Goal: Transaction & Acquisition: Obtain resource

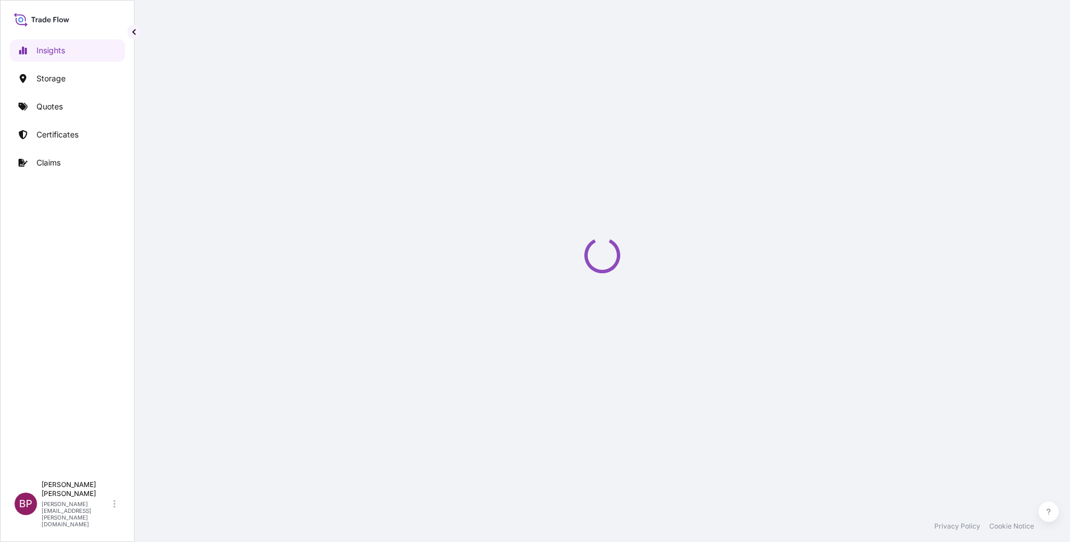
select select "2025"
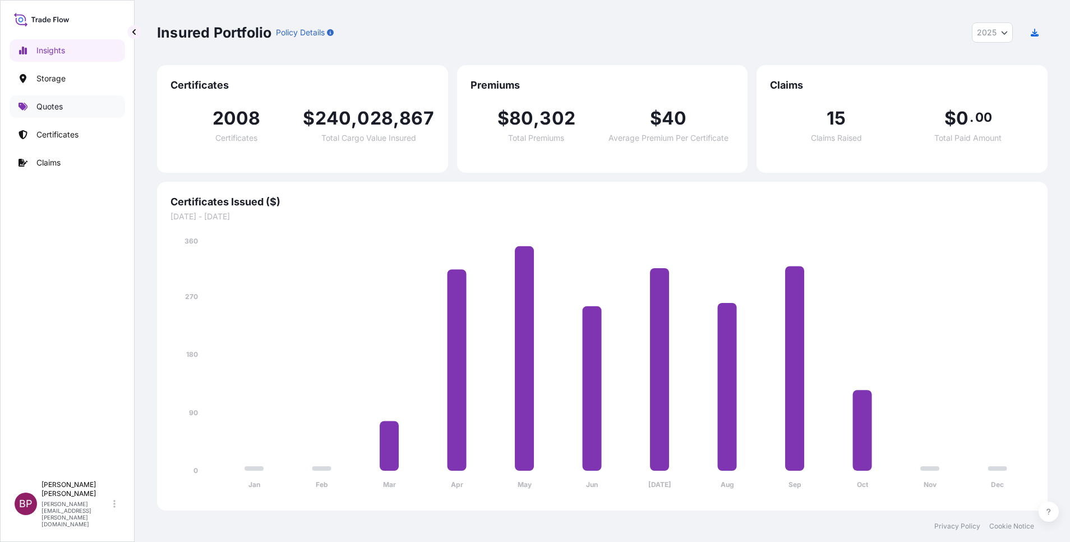
click at [49, 106] on p "Quotes" at bounding box center [49, 106] width 26 height 11
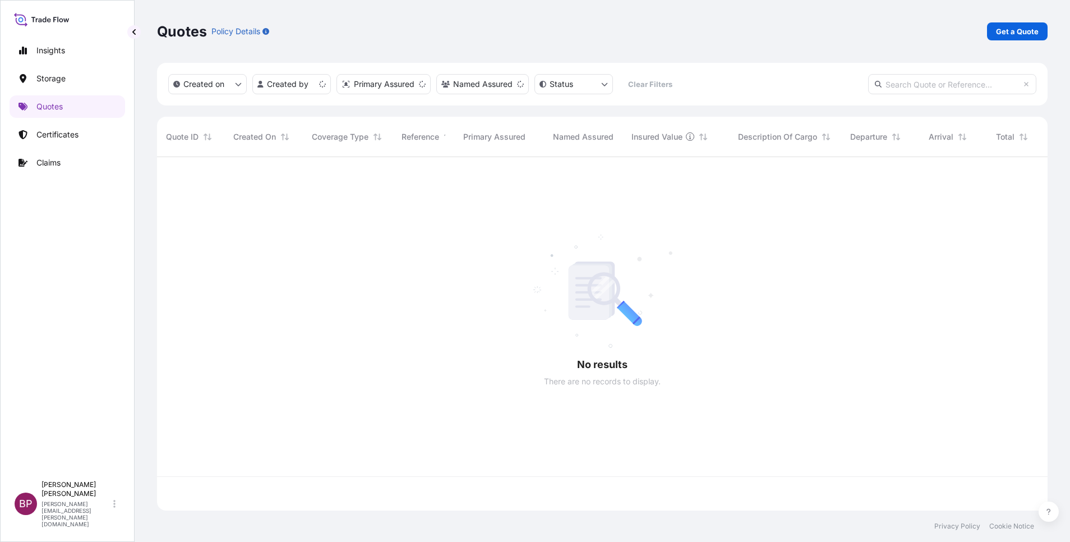
scroll to position [346, 877]
click at [1020, 34] on p "Get a Quote" at bounding box center [1017, 31] width 43 height 11
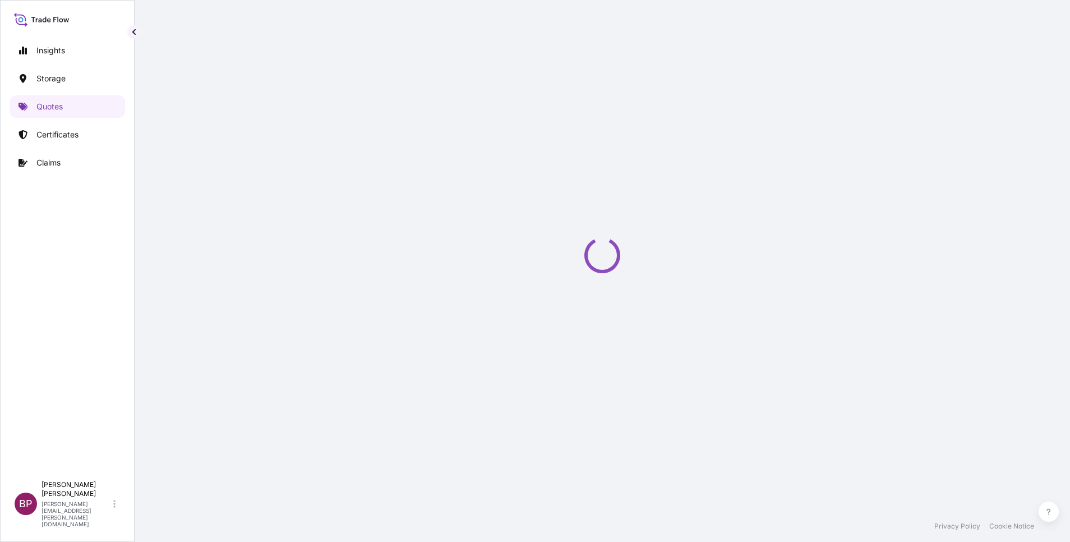
select select "Water"
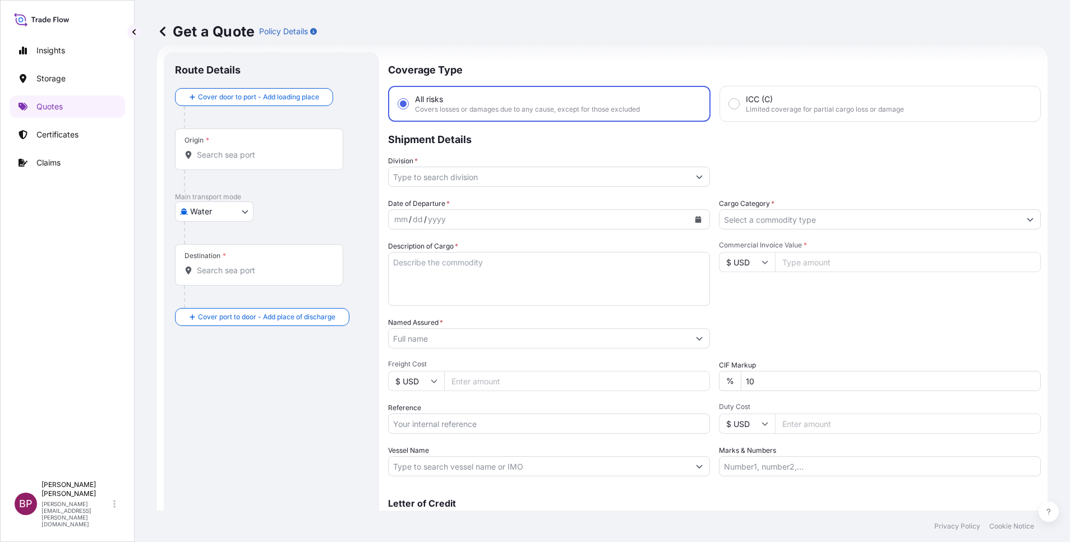
scroll to position [18, 0]
click at [1027, 219] on icon "Show suggestions" at bounding box center [1030, 218] width 6 height 3
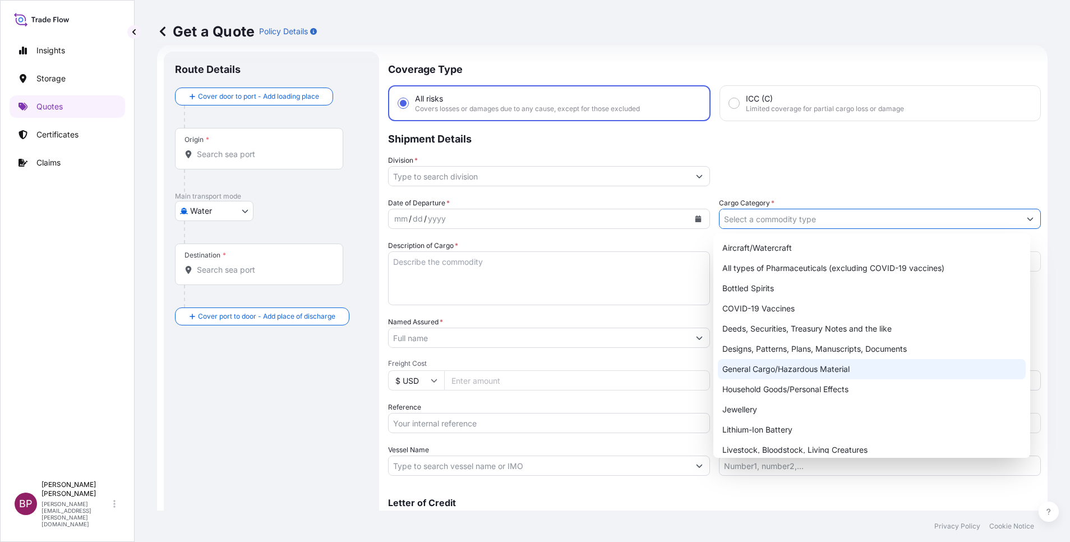
click at [840, 368] on div "General Cargo/Hazardous Material" at bounding box center [872, 369] width 308 height 20
type input "General Cargo/Hazardous Material"
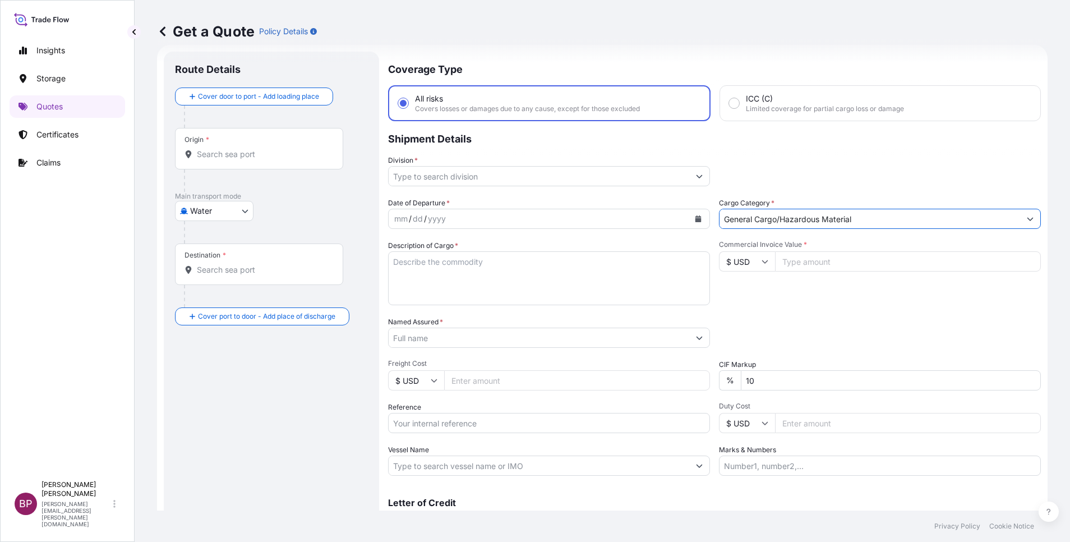
click at [696, 174] on icon "Show suggestions" at bounding box center [699, 176] width 7 height 7
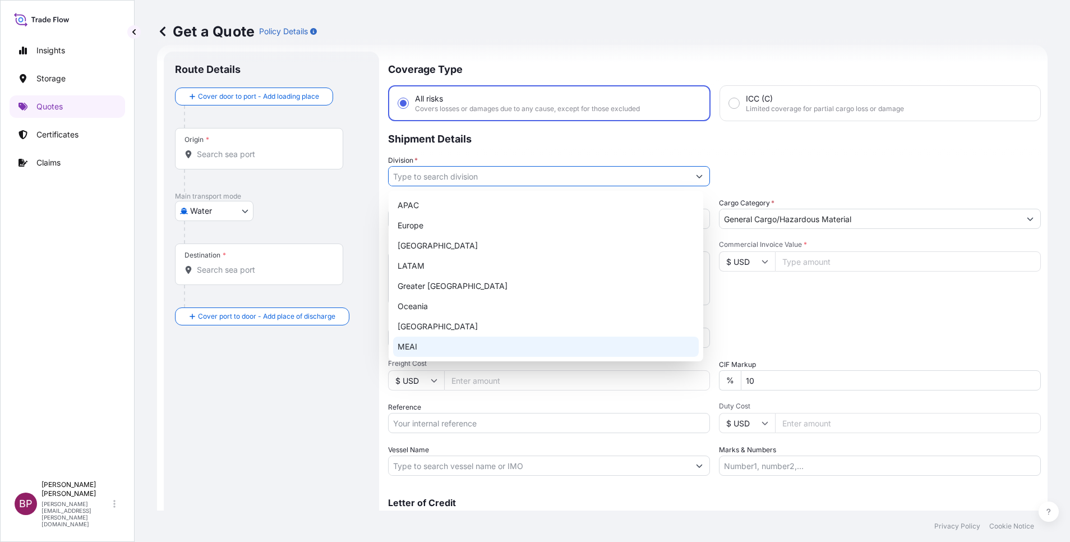
click at [493, 356] on div "MEAI" at bounding box center [546, 346] width 306 height 20
type input "MEAI"
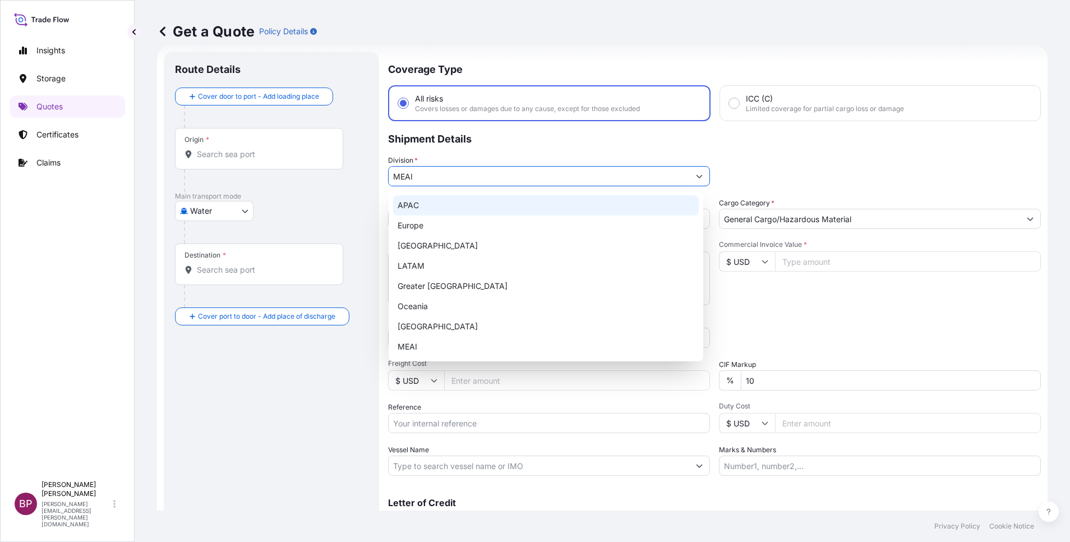
click at [760, 149] on p "Shipment Details" at bounding box center [714, 138] width 652 height 34
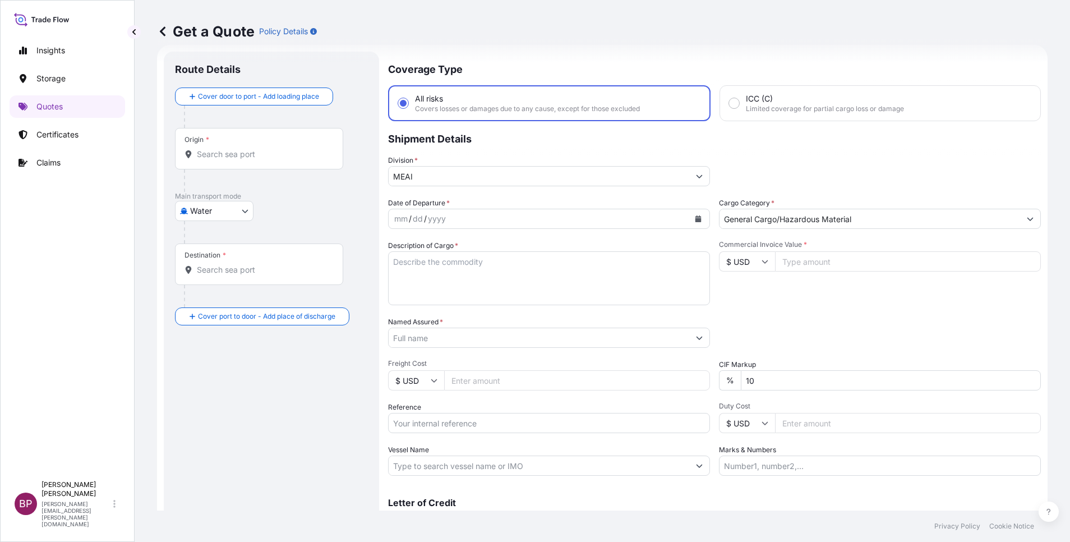
click at [558, 285] on textarea "Description of Cargo *" at bounding box center [549, 278] width 322 height 54
click at [491, 422] on input "Reference" at bounding box center [549, 423] width 322 height 20
paste input "AWB:501/5035 5163 SSLS3421"
type input "AWB:501/5035 5163 SSLS3421"
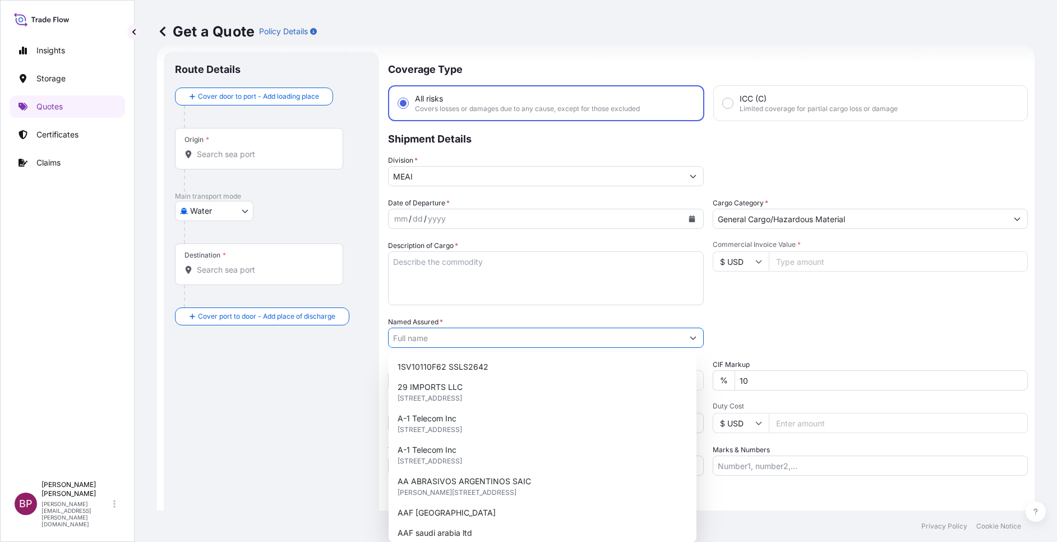
click at [438, 343] on input "Named Assured *" at bounding box center [535, 337] width 294 height 20
paste input "HOSPITALITY CENTER - MARKAZ AL DIYAFAH TRADING COMPANY"
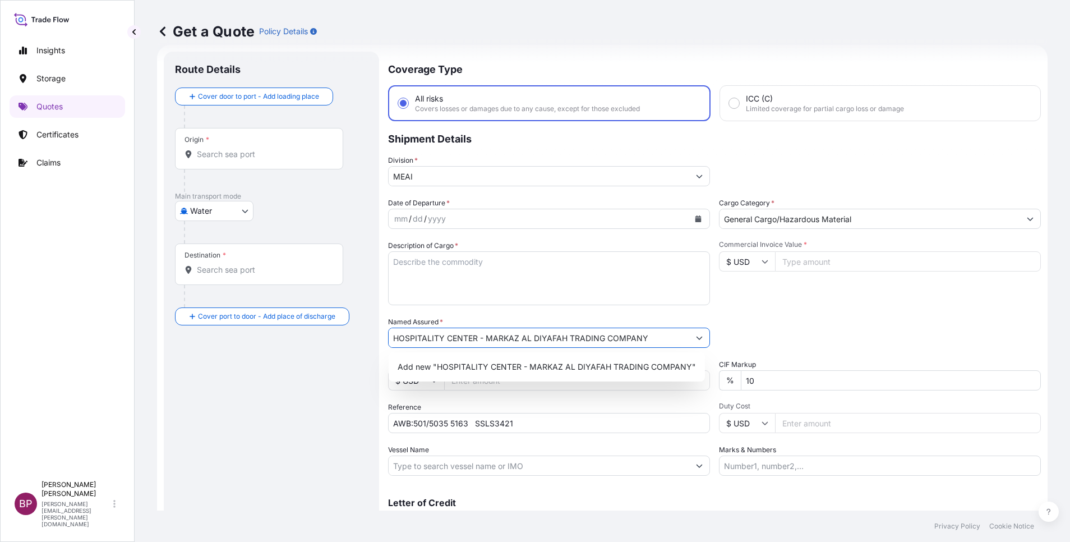
type input "HOSPITALITY CENTER - MARKAZ AL DIYAFAH TRADING COMPANY"
click at [526, 278] on textarea "Description of Cargo *" at bounding box center [549, 278] width 322 height 54
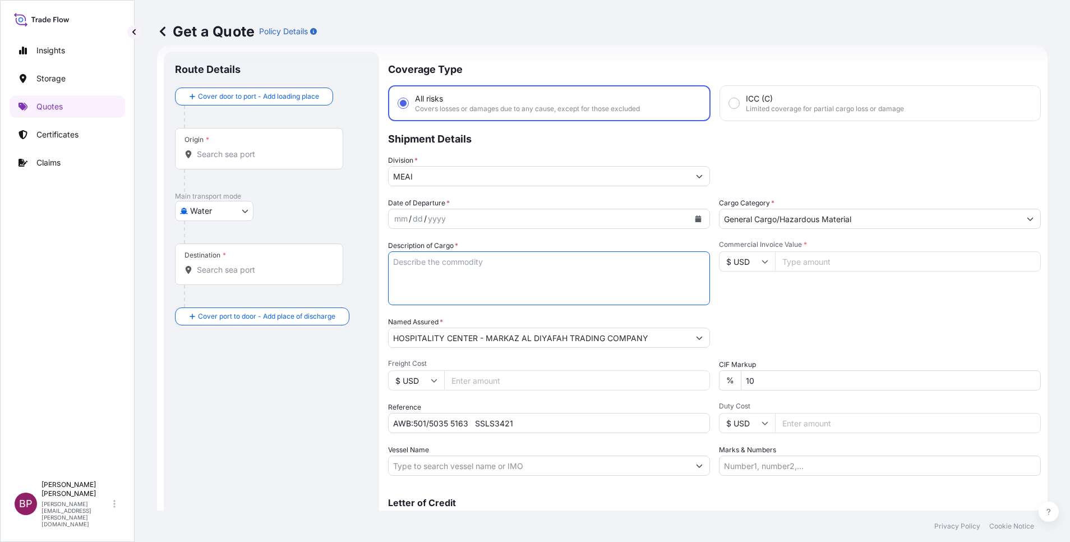
paste textarea "Kitchen ware"
type textarea "Kitchen ware"
click at [761, 259] on icon at bounding box center [764, 261] width 7 height 7
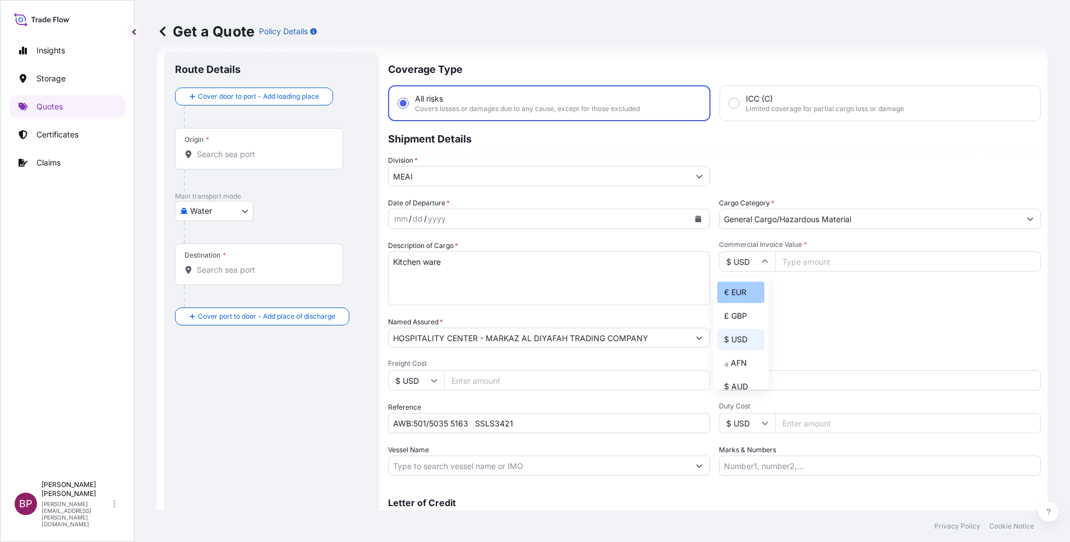
click at [744, 296] on div "€ EUR" at bounding box center [740, 291] width 47 height 21
type input "€ EUR"
click at [835, 264] on input "Commercial Invoice Value *" at bounding box center [908, 261] width 266 height 20
paste input "9066.39"
type input "9066.39"
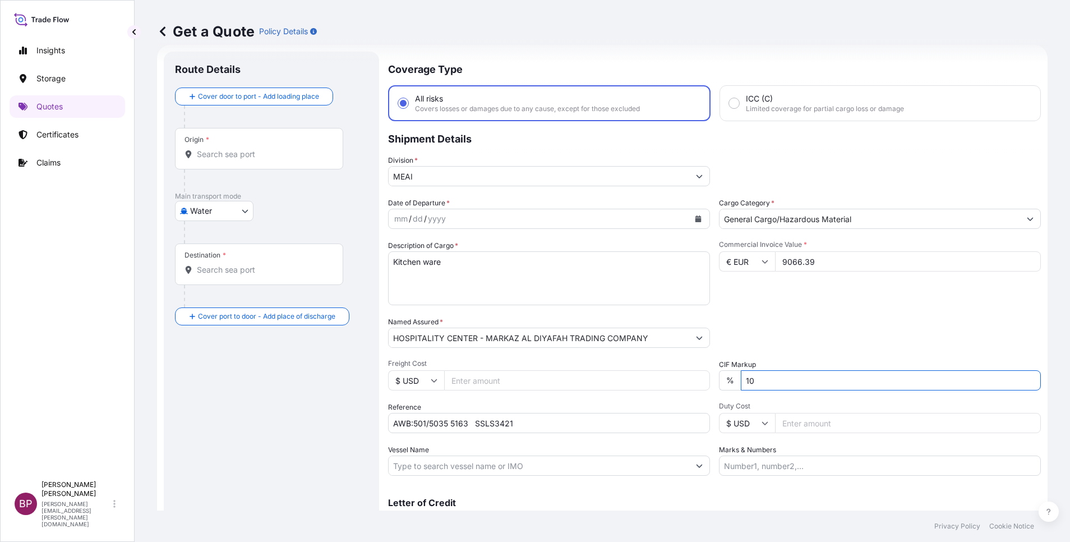
click at [781, 377] on input "10" at bounding box center [891, 380] width 300 height 20
type input "1"
type input "0"
click at [776, 318] on div "Packing Category Type to search a container mode Please select a primary mode o…" at bounding box center [880, 331] width 322 height 31
click at [242, 212] on body "Insights Storage Quotes Certificates Claims BP [PERSON_NAME] Kurian [EMAIL_ADDR…" at bounding box center [535, 271] width 1070 height 542
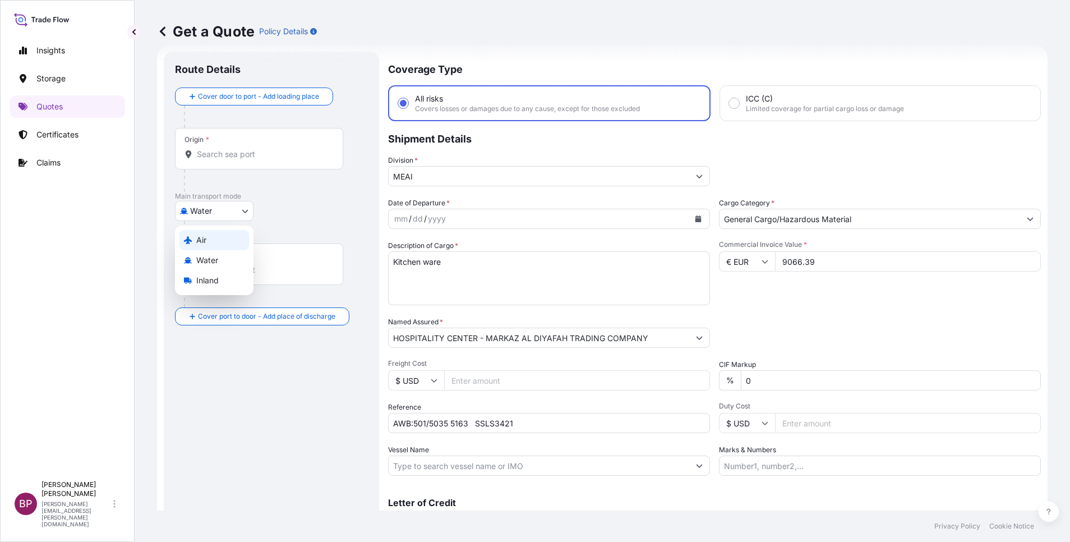
click at [220, 237] on div "Air" at bounding box center [214, 240] width 70 height 20
select select "Air"
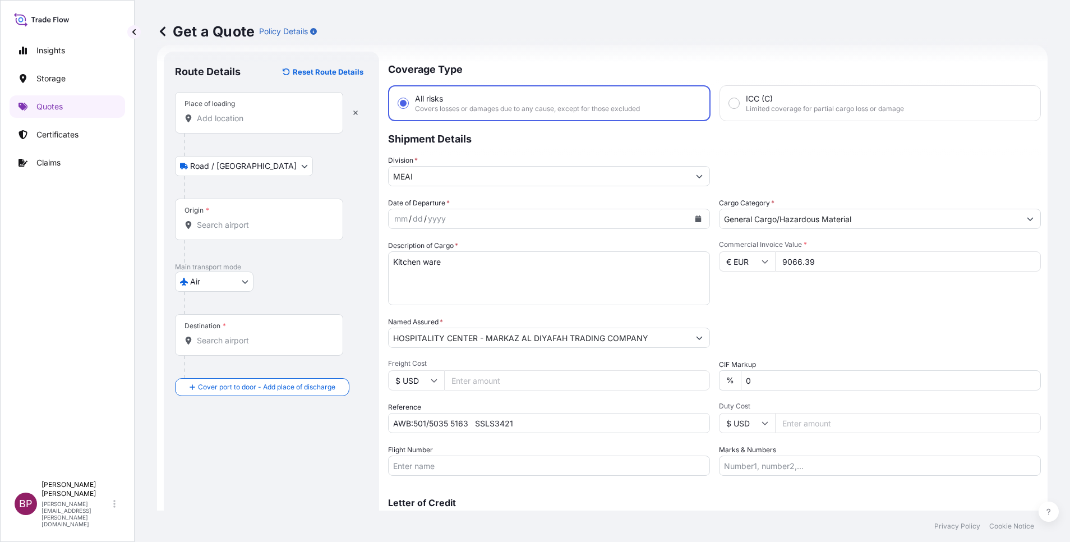
click at [254, 119] on input "Place of loading" at bounding box center [263, 118] width 132 height 11
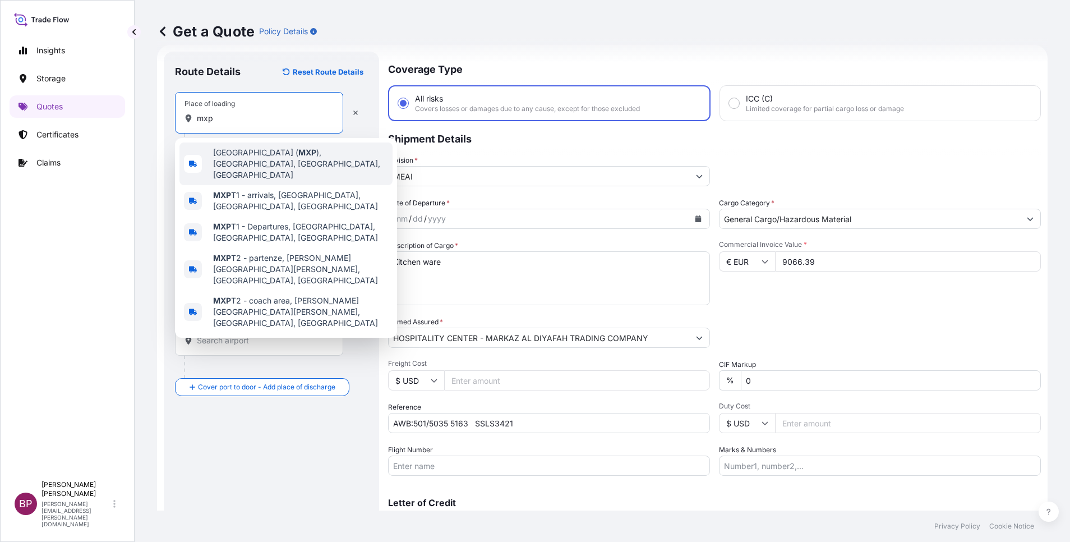
click at [279, 156] on span "[GEOGRAPHIC_DATA] ( MXP ), [GEOGRAPHIC_DATA], [GEOGRAPHIC_DATA], [GEOGRAPHIC_DA…" at bounding box center [300, 164] width 175 height 34
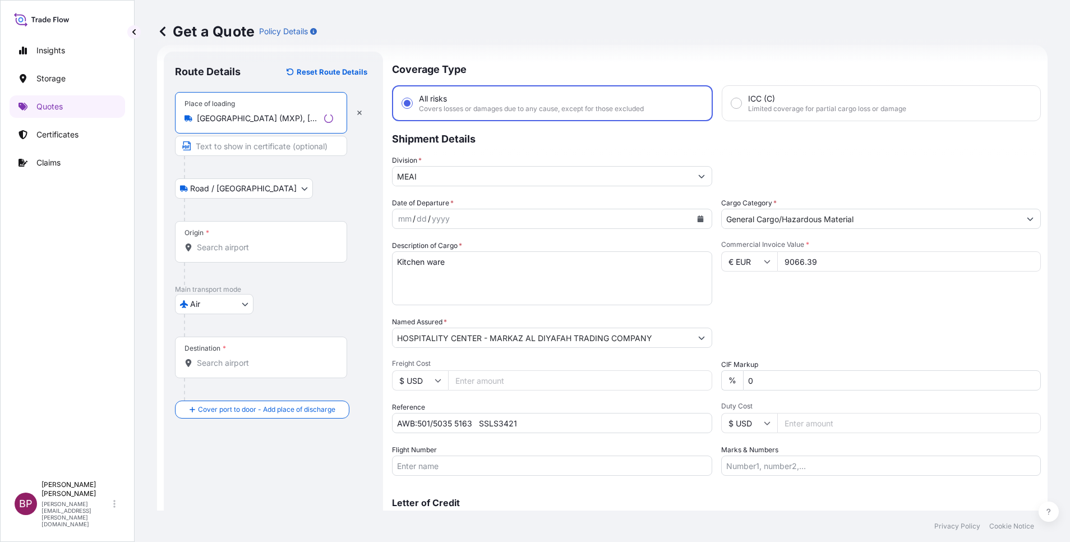
type input "[GEOGRAPHIC_DATA] (MXP), [GEOGRAPHIC_DATA], [GEOGRAPHIC_DATA], [GEOGRAPHIC_DATA]"
click at [256, 243] on input "Origin *" at bounding box center [265, 247] width 136 height 11
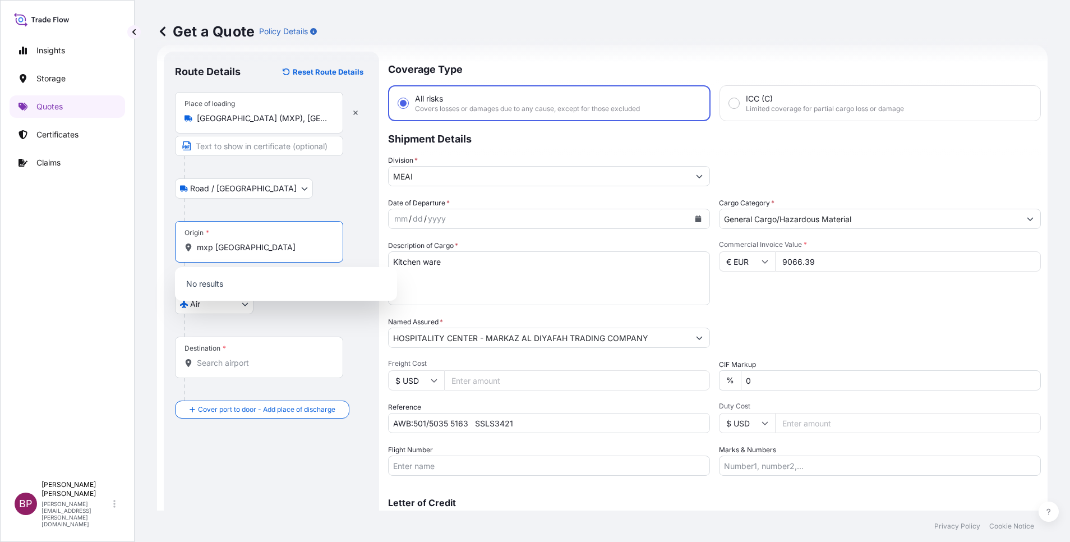
drag, startPoint x: 263, startPoint y: 247, endPoint x: 0, endPoint y: 227, distance: 263.7
click at [0, 227] on html "10 options available. 0 options available. Insights Storage Quotes Certificates…" at bounding box center [535, 271] width 1070 height 542
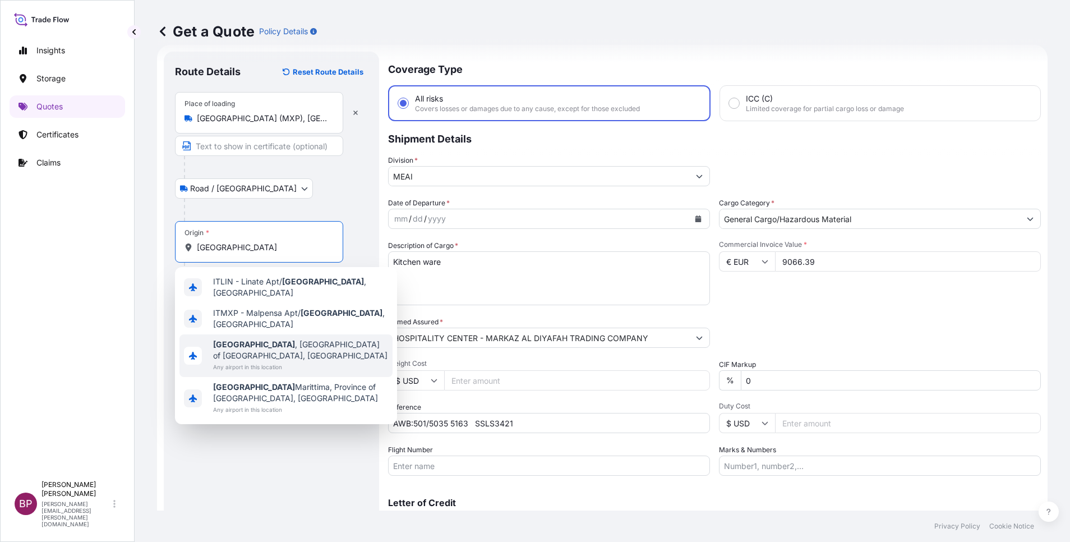
click at [298, 340] on span "[GEOGRAPHIC_DATA] , [GEOGRAPHIC_DATA], [GEOGRAPHIC_DATA]" at bounding box center [300, 350] width 175 height 22
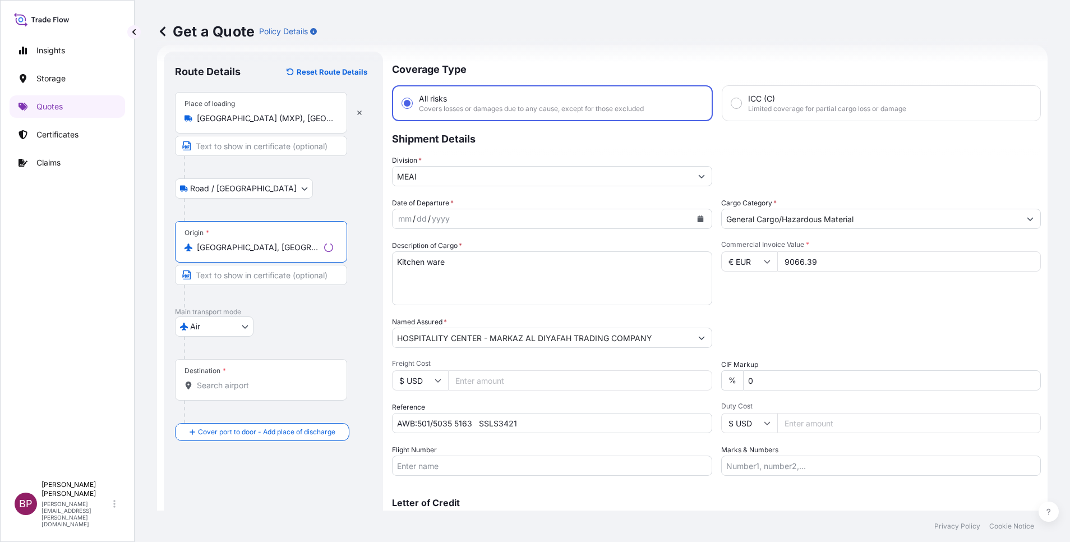
type input "[GEOGRAPHIC_DATA], [GEOGRAPHIC_DATA], [GEOGRAPHIC_DATA]"
click at [263, 380] on input "Destination *" at bounding box center [265, 385] width 136 height 11
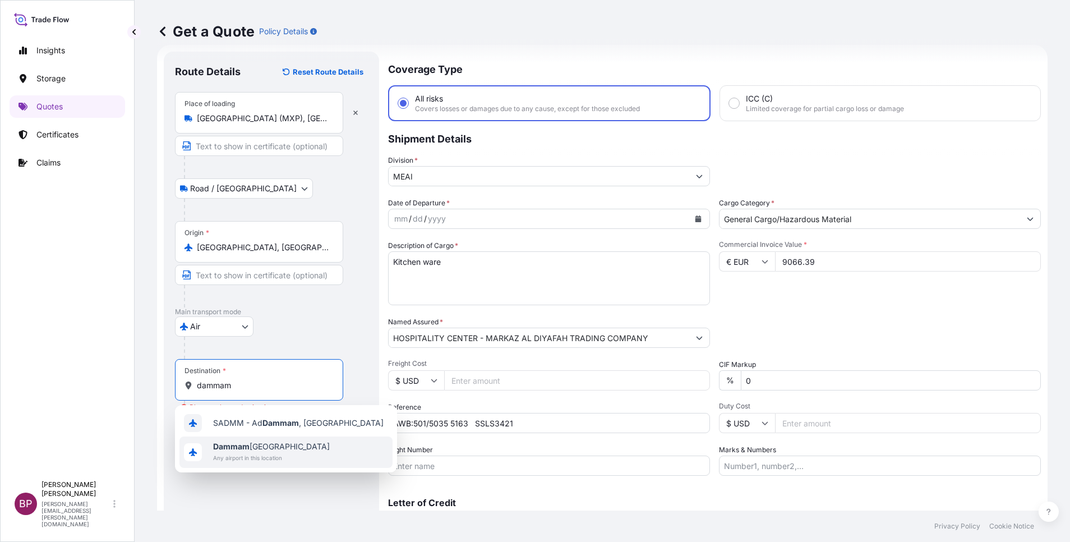
click at [268, 450] on span "Dammam [GEOGRAPHIC_DATA]" at bounding box center [271, 446] width 117 height 11
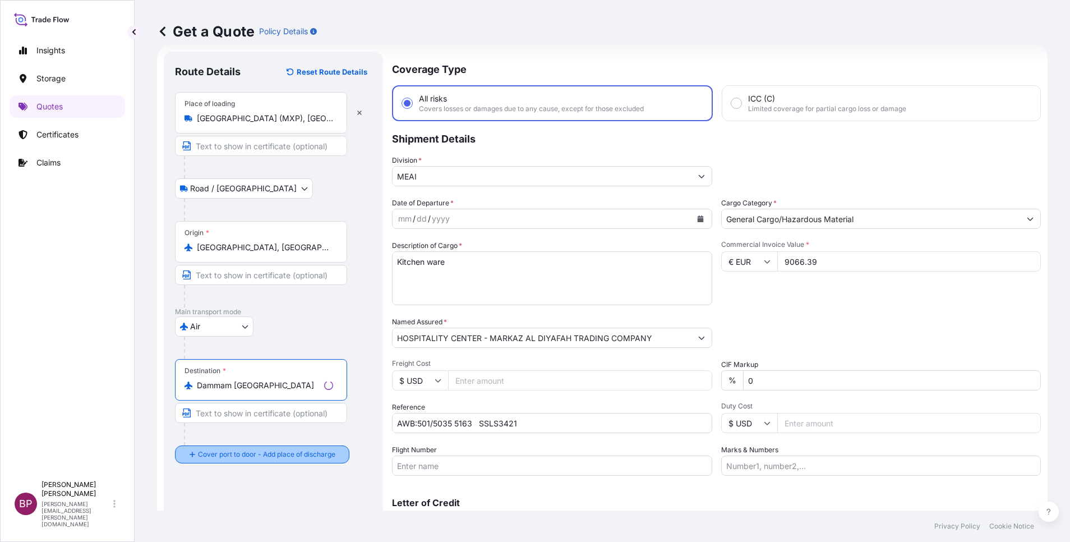
type input "Dammam [GEOGRAPHIC_DATA]"
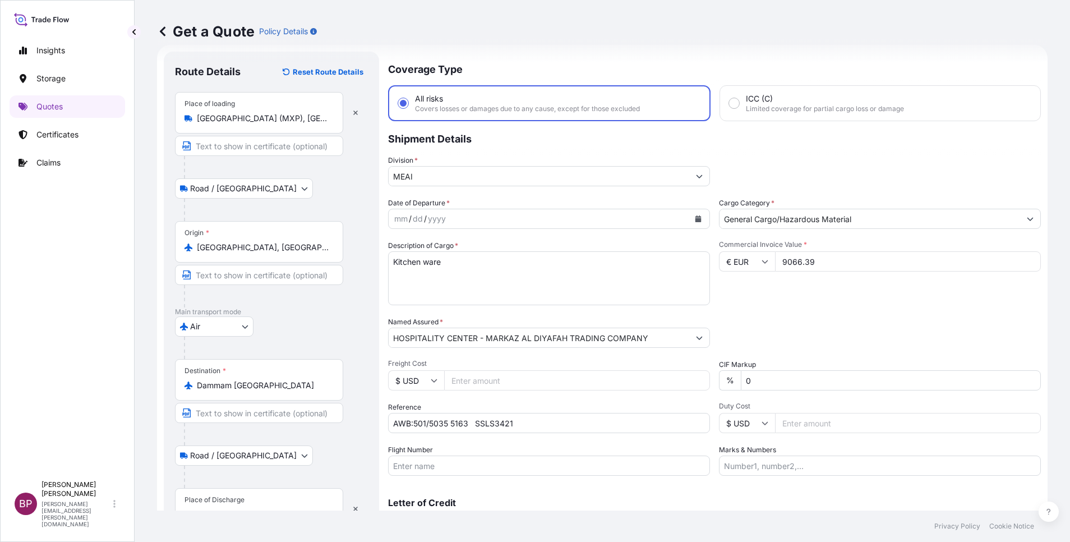
click at [245, 497] on div "Place of Discharge" at bounding box center [259, 508] width 168 height 41
click at [245, 508] on input "Place of Discharge" at bounding box center [263, 513] width 132 height 11
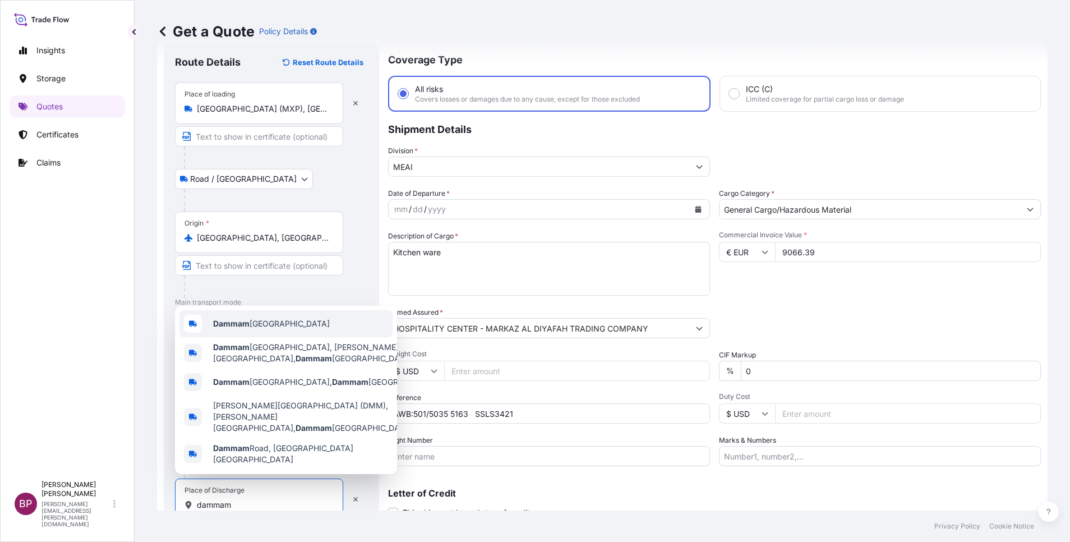
click at [286, 329] on span "Dammam [GEOGRAPHIC_DATA]" at bounding box center [271, 323] width 117 height 11
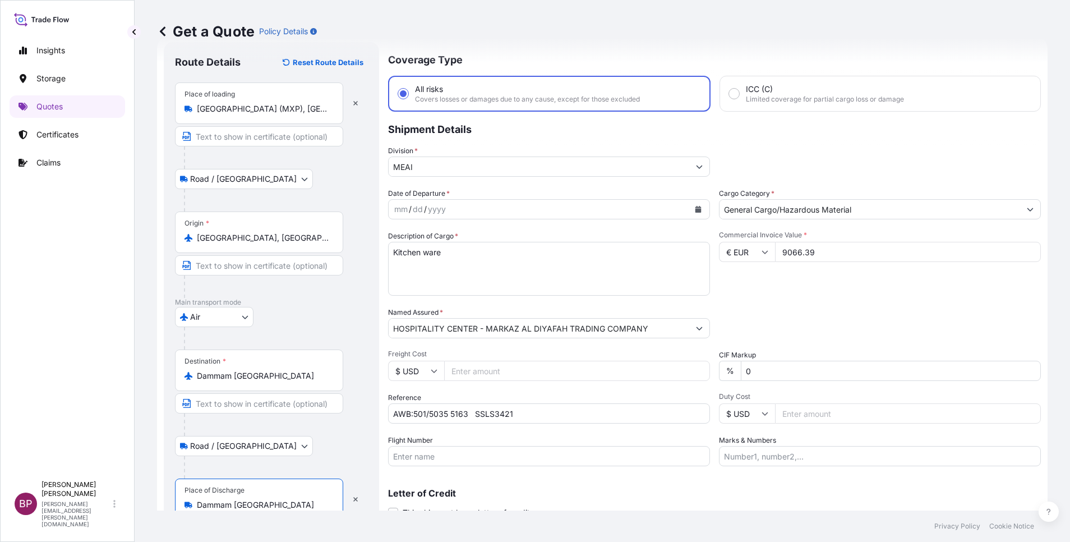
type input "Dammam [GEOGRAPHIC_DATA]"
click at [695, 207] on icon "Calendar" at bounding box center [698, 209] width 6 height 7
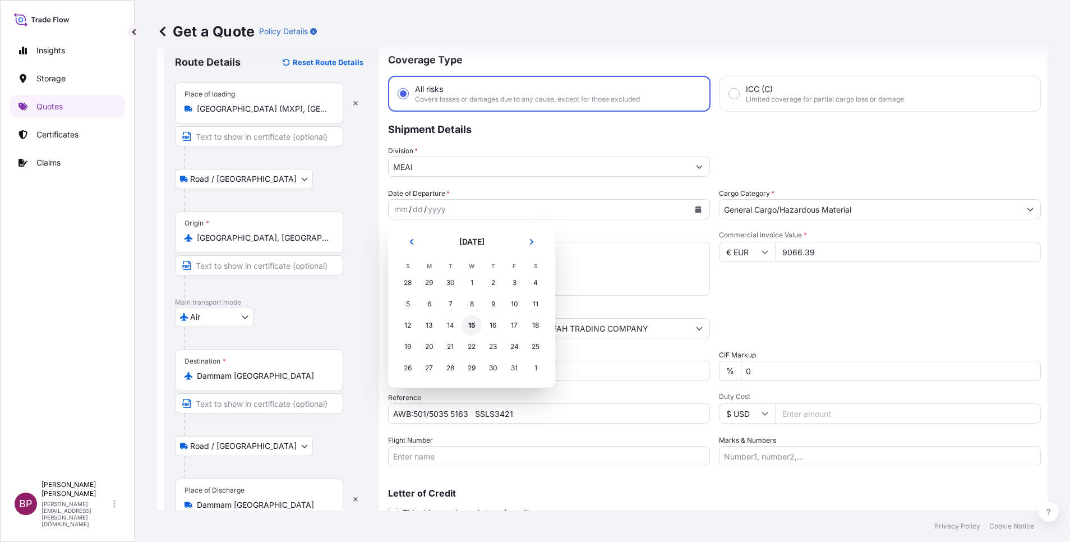
click at [470, 325] on div "15" at bounding box center [471, 325] width 20 height 20
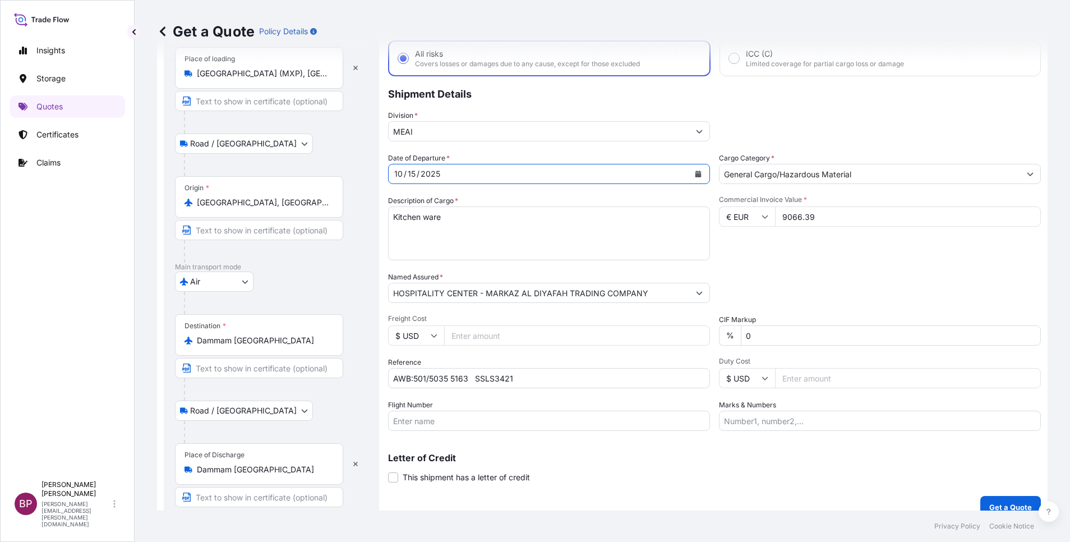
scroll to position [77, 0]
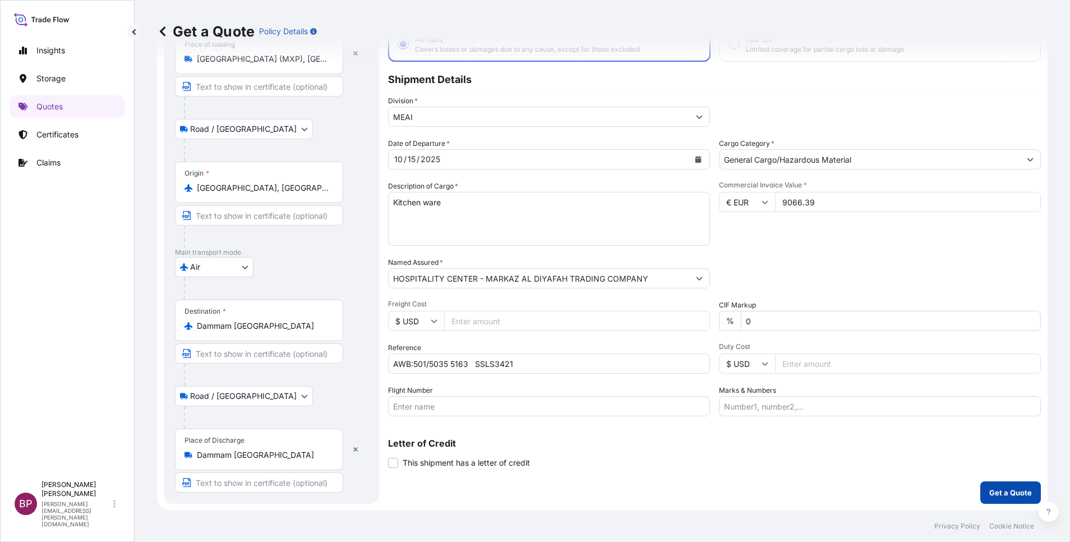
click at [1002, 489] on p "Get a Quote" at bounding box center [1010, 492] width 43 height 11
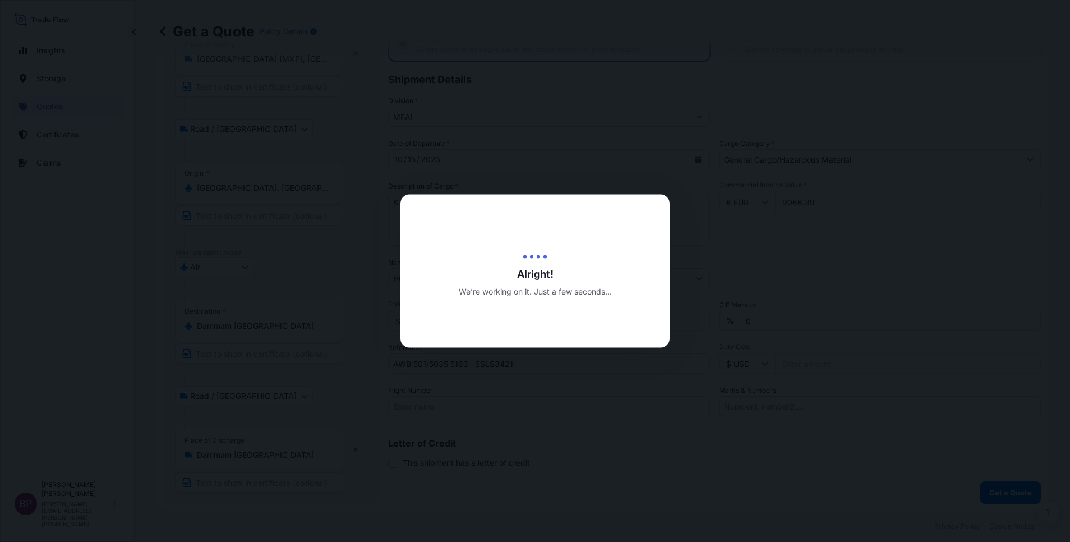
select select "Road / [GEOGRAPHIC_DATA]"
select select "Air"
select select "Road / [GEOGRAPHIC_DATA]"
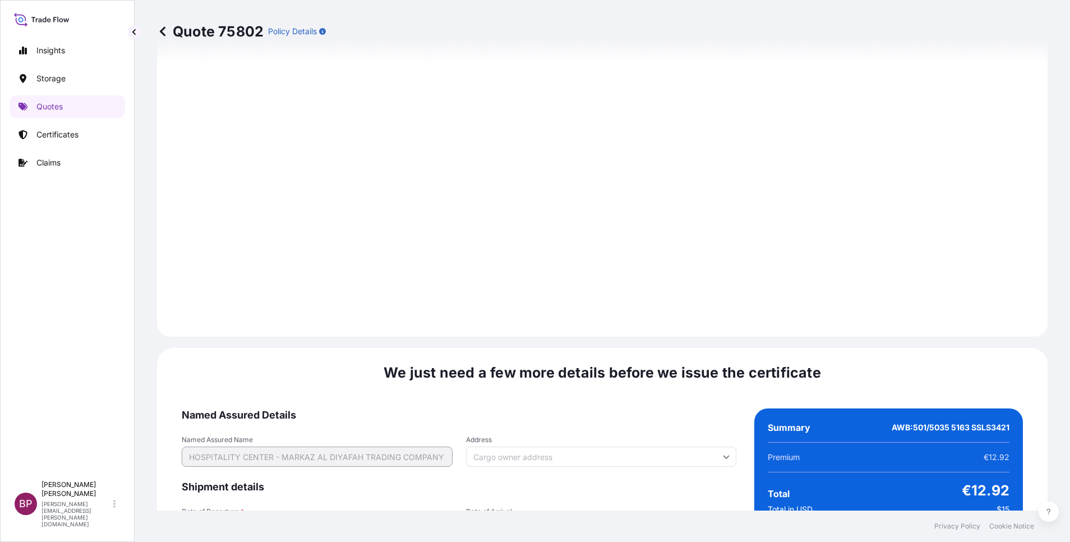
scroll to position [1720, 0]
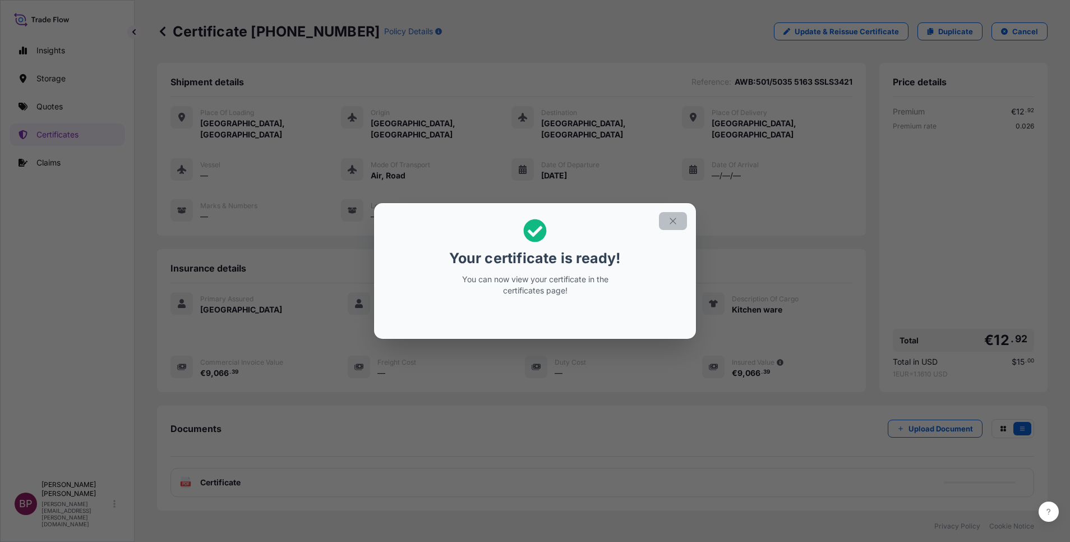
click at [673, 224] on icon "button" at bounding box center [673, 221] width 10 height 10
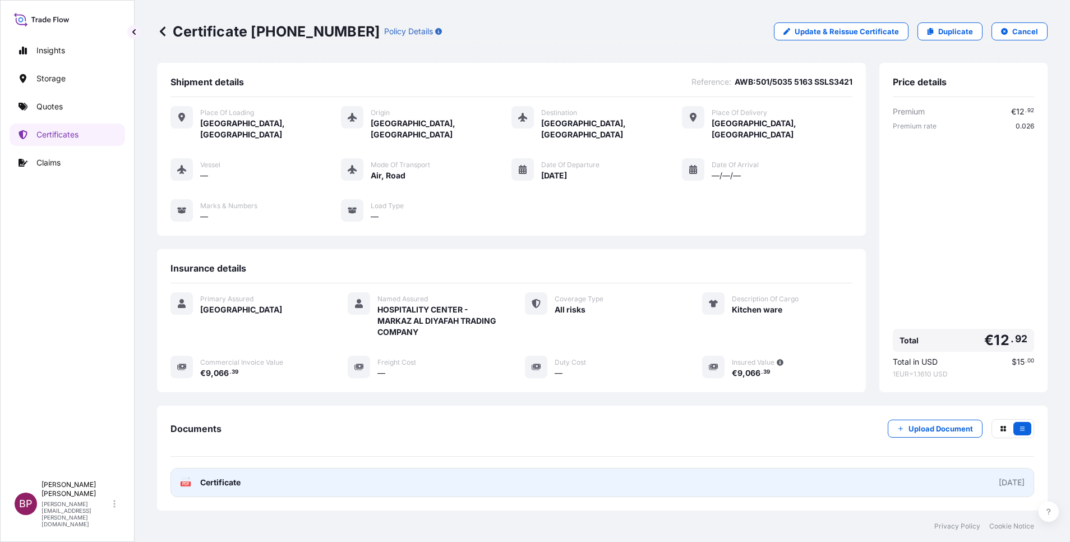
click at [235, 476] on span "Certificate" at bounding box center [220, 481] width 40 height 11
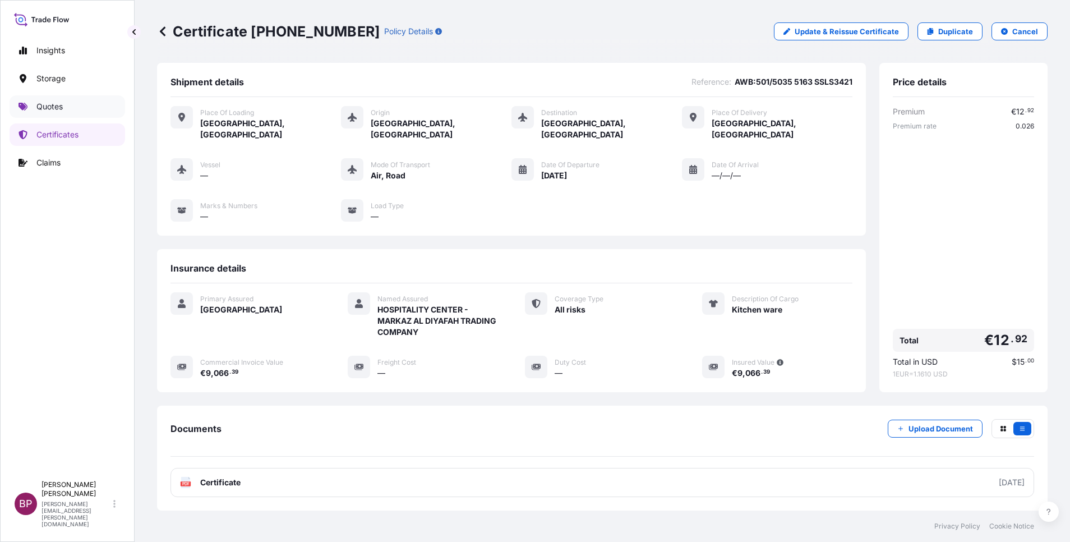
click at [57, 109] on p "Quotes" at bounding box center [49, 106] width 26 height 11
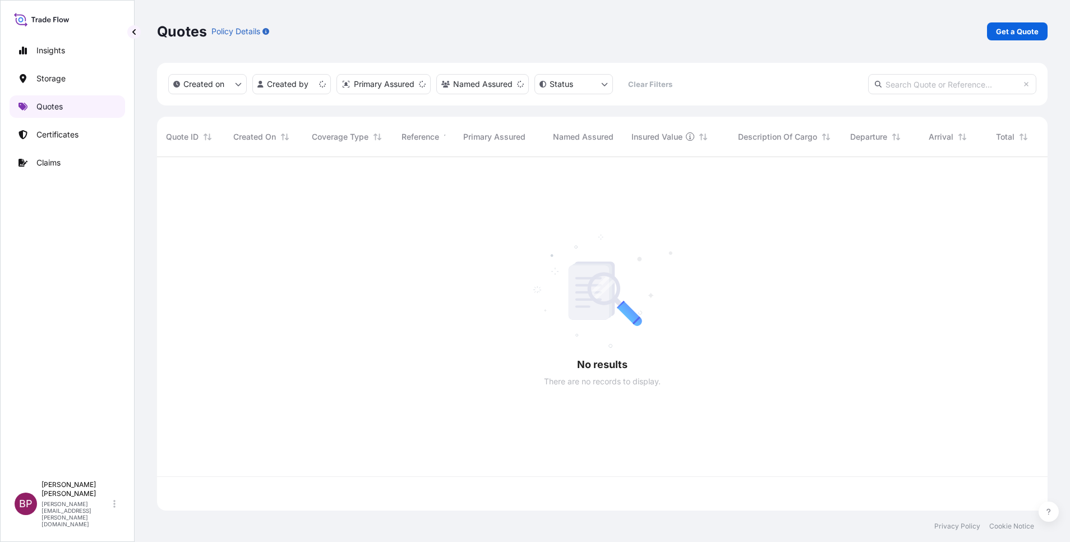
scroll to position [346, 877]
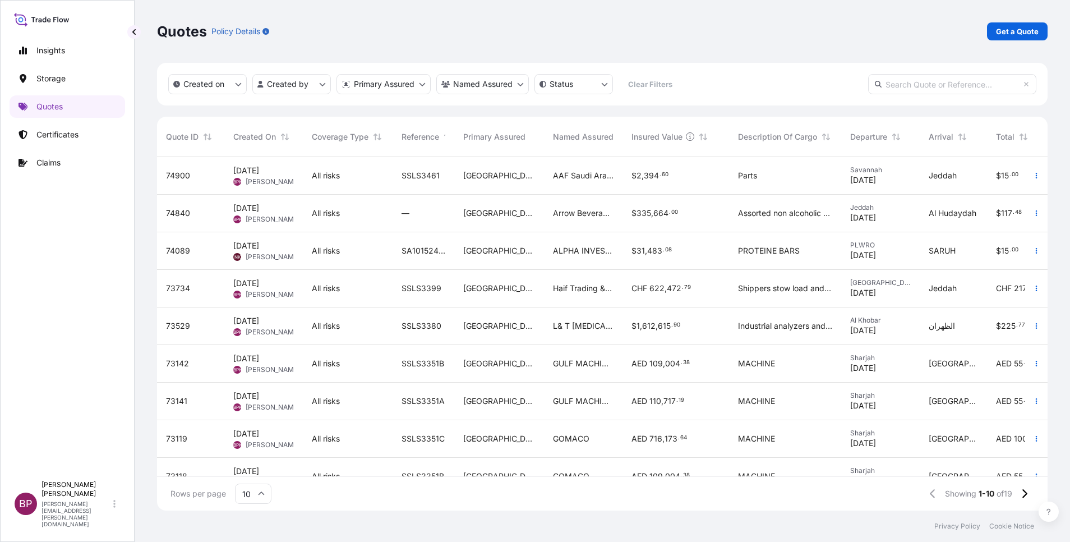
click at [687, 183] on div "$ 2 , 394 . 60" at bounding box center [675, 176] width 107 height 38
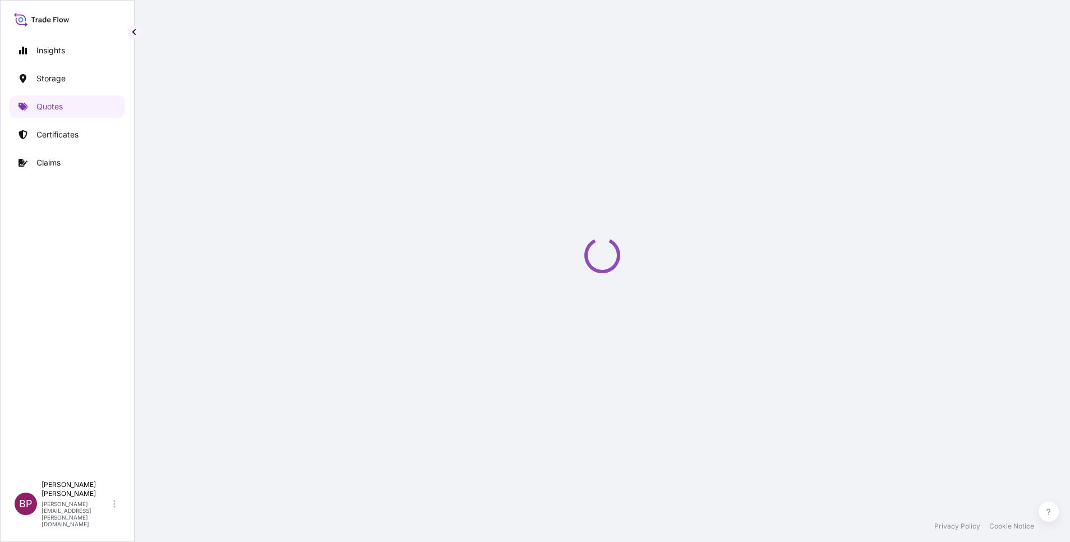
select select "Road / [GEOGRAPHIC_DATA]"
select select "Water"
select select "Road / [GEOGRAPHIC_DATA]"
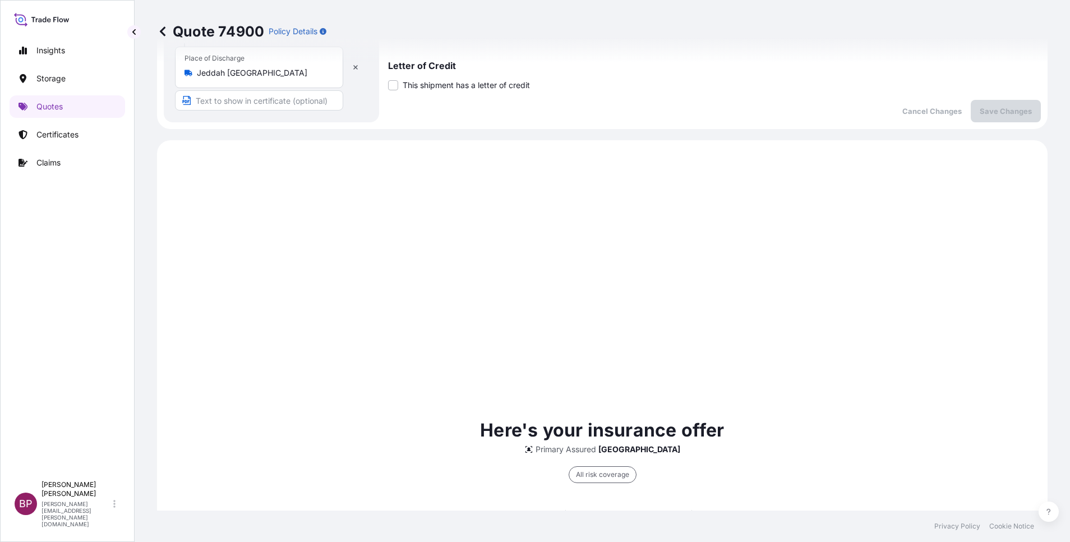
scroll to position [34, 0]
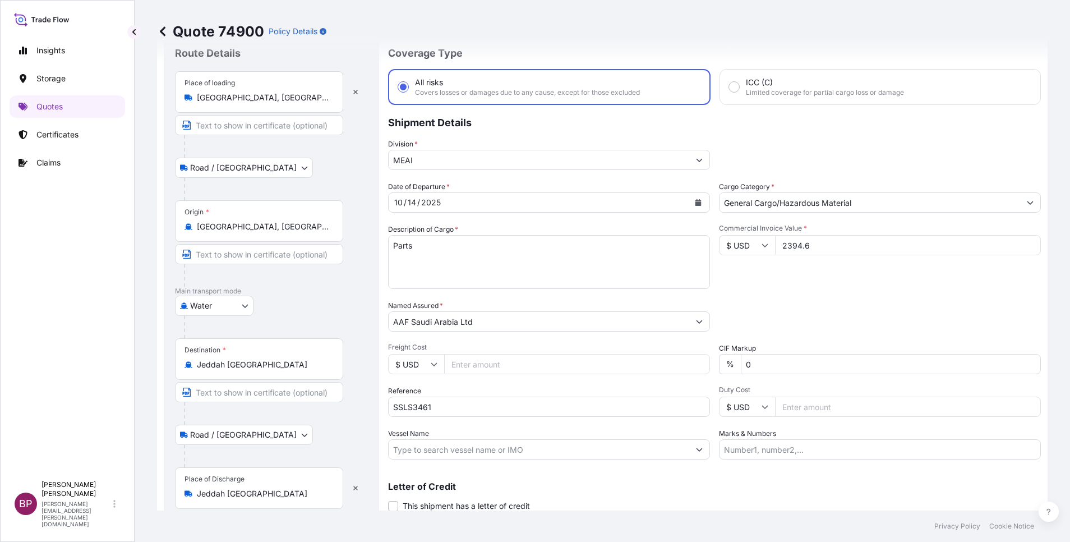
click at [163, 30] on icon at bounding box center [163, 31] width 6 height 10
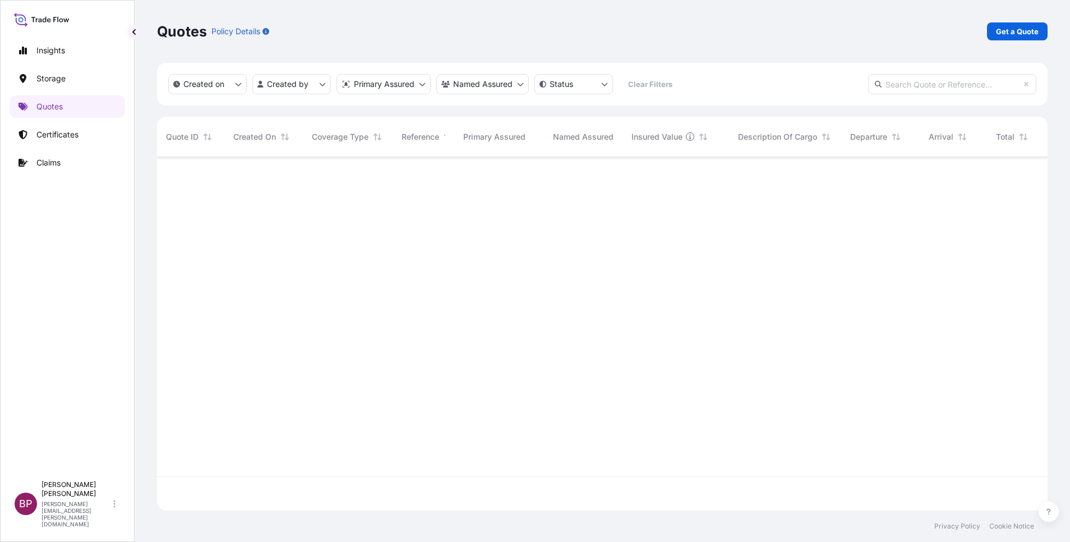
scroll to position [346, 877]
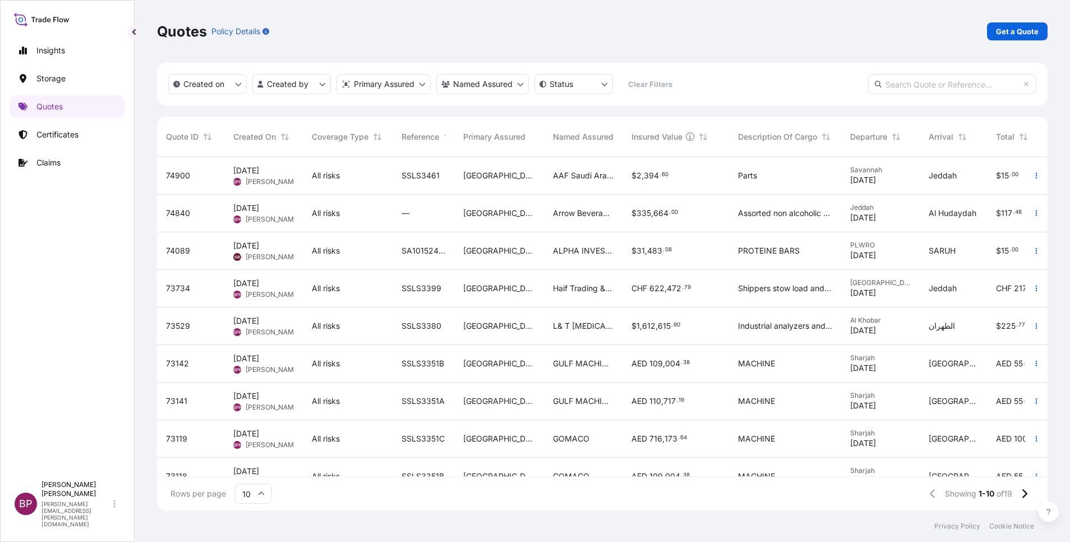
click at [666, 220] on div "$ 335 , 664 . 00" at bounding box center [675, 214] width 107 height 38
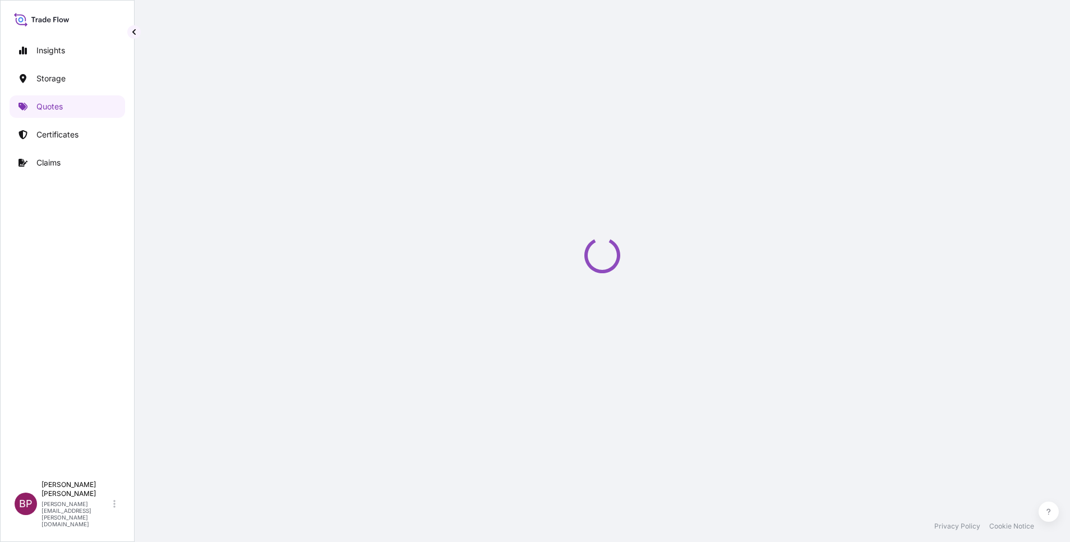
select select "Road / [GEOGRAPHIC_DATA]"
select select "Water"
select select "Road / [GEOGRAPHIC_DATA]"
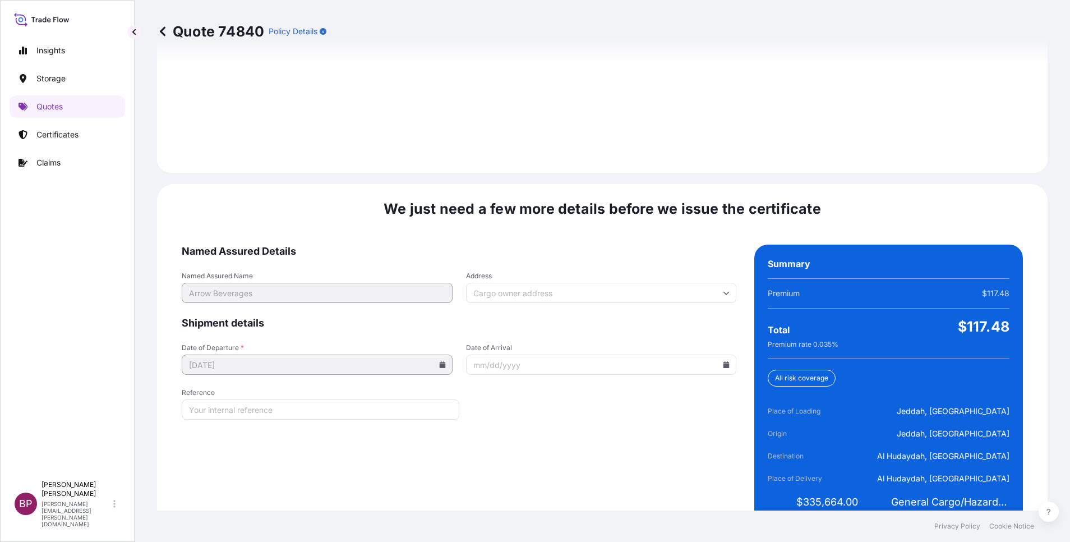
scroll to position [1662, 0]
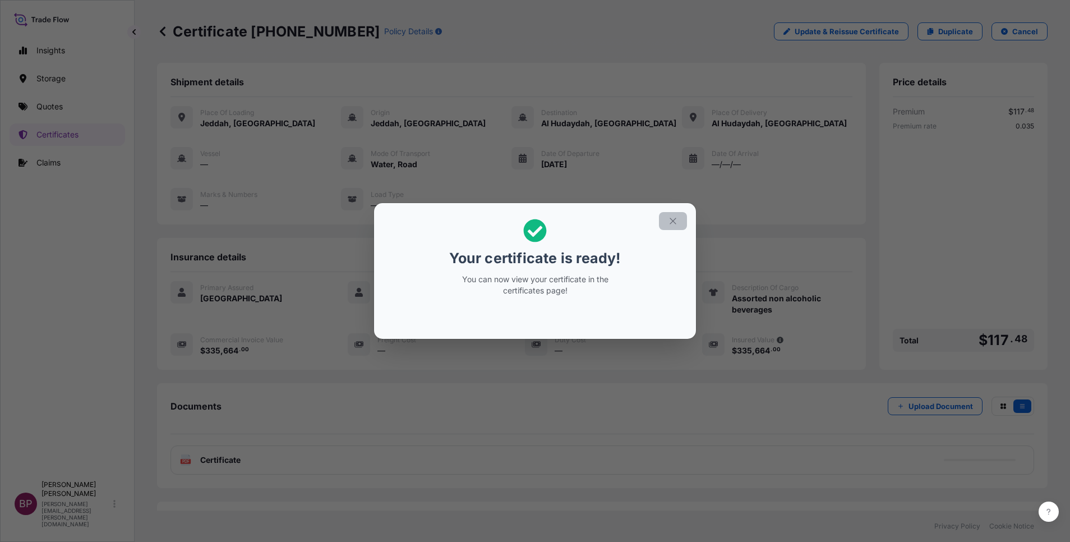
click at [672, 221] on icon "button" at bounding box center [673, 221] width 10 height 10
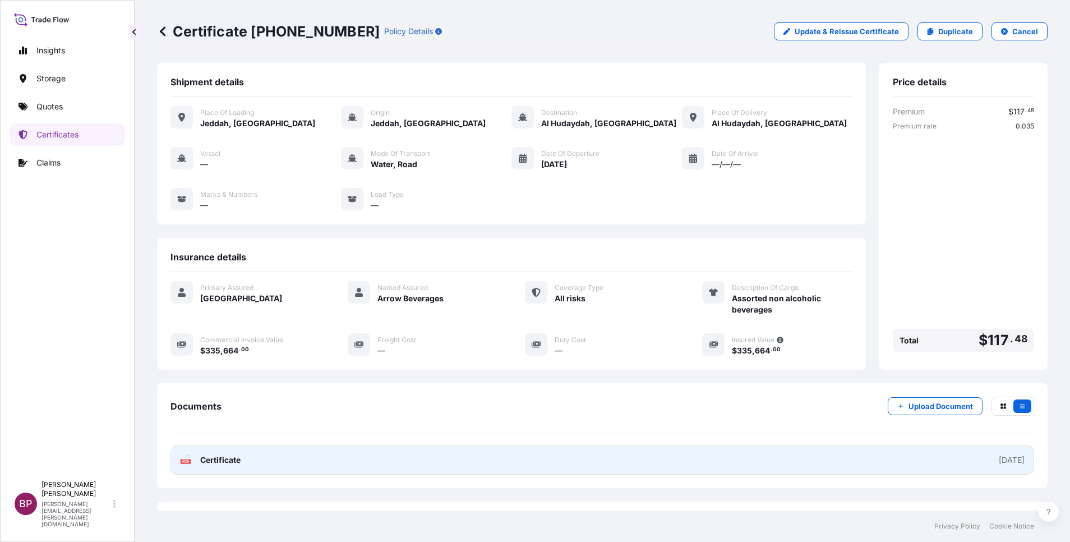
click at [210, 462] on span "Certificate" at bounding box center [220, 459] width 40 height 11
